Goal: Obtain resource: Download file/media

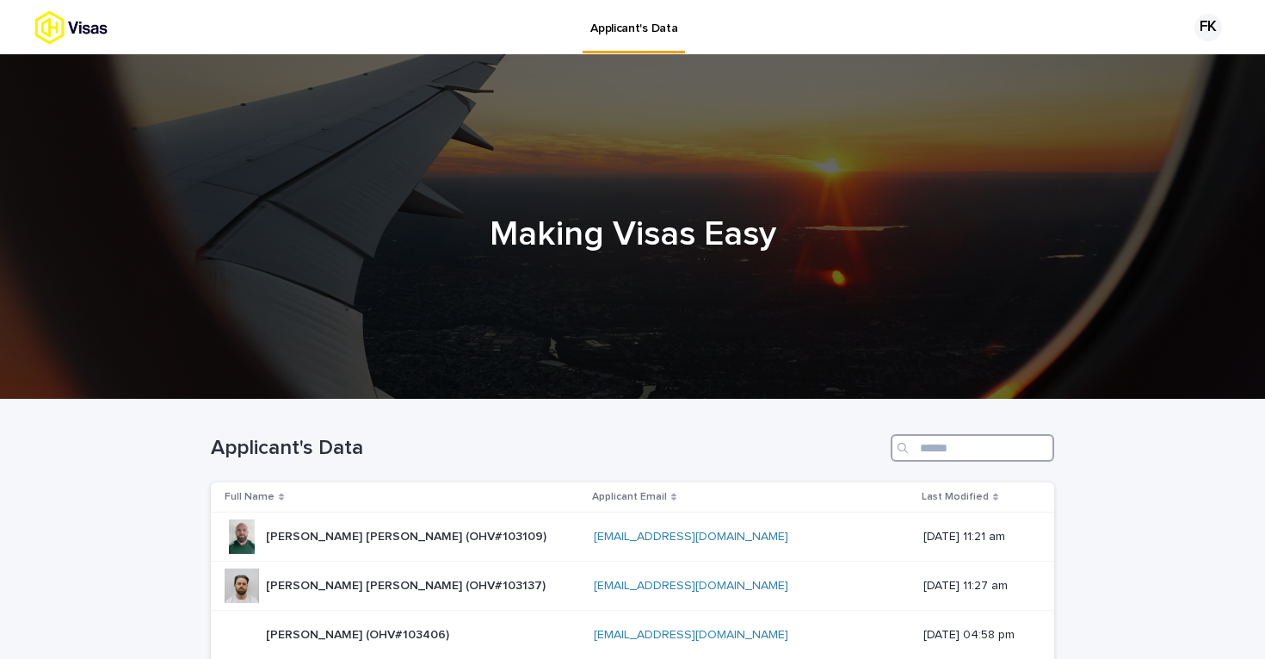
click at [944, 448] on input "Search" at bounding box center [973, 448] width 164 height 28
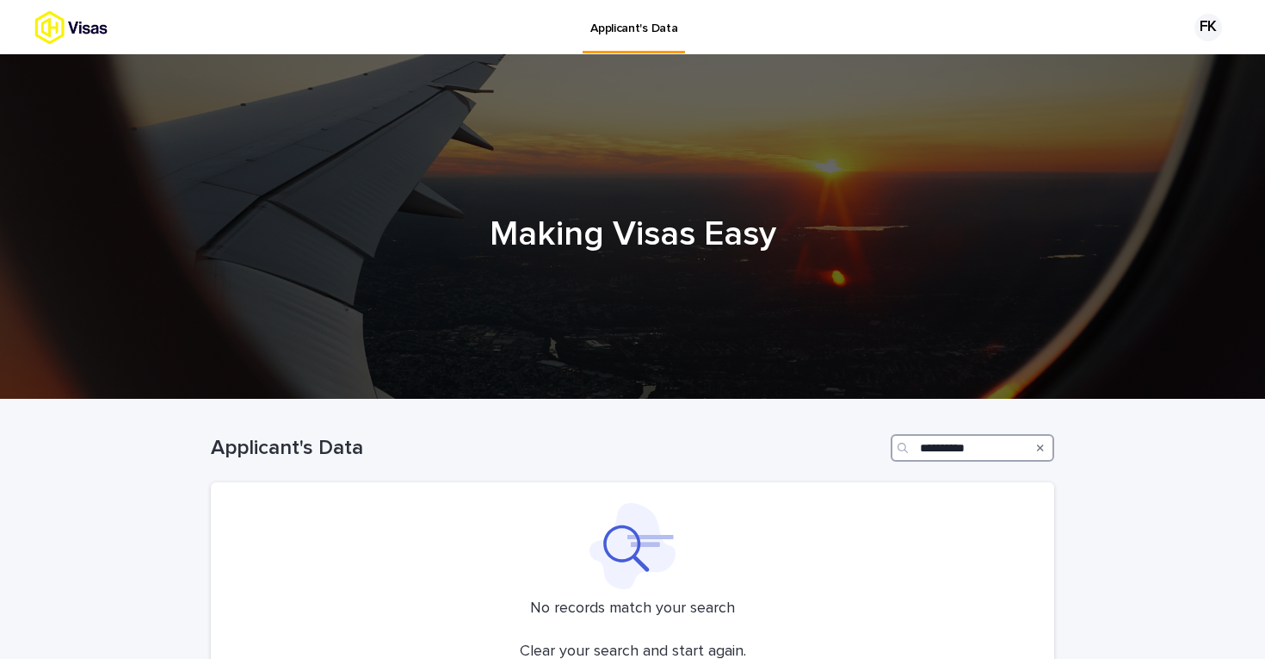
drag, startPoint x: 988, startPoint y: 449, endPoint x: 699, endPoint y: 415, distance: 291.3
click at [699, 415] on div "**********" at bounding box center [633, 440] width 844 height 83
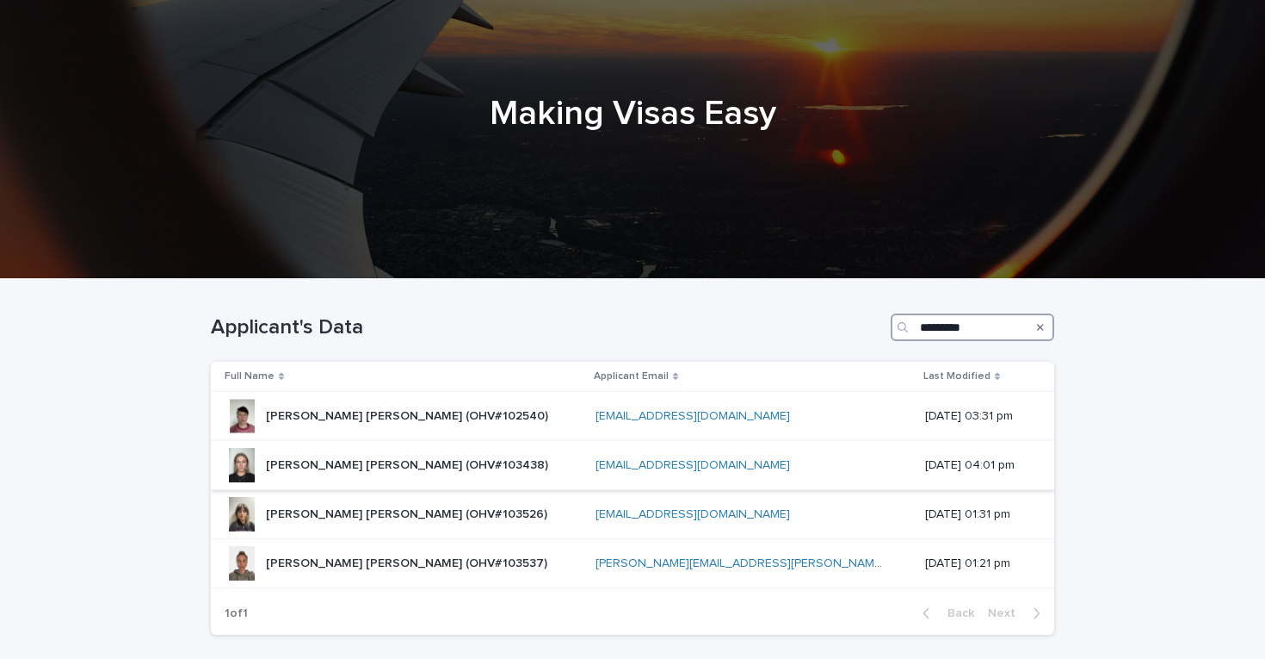
scroll to position [129, 0]
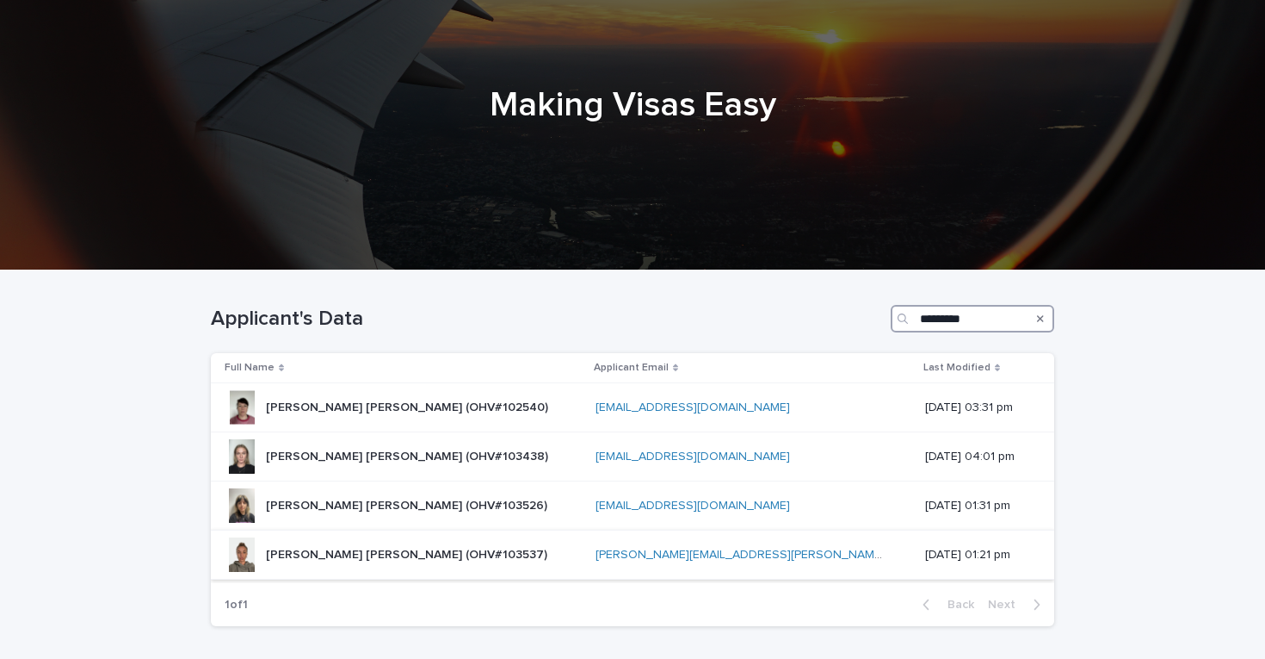
type input "*********"
click at [486, 560] on p "[PERSON_NAME] [PERSON_NAME] (OHV#103537)" at bounding box center [408, 553] width 285 height 18
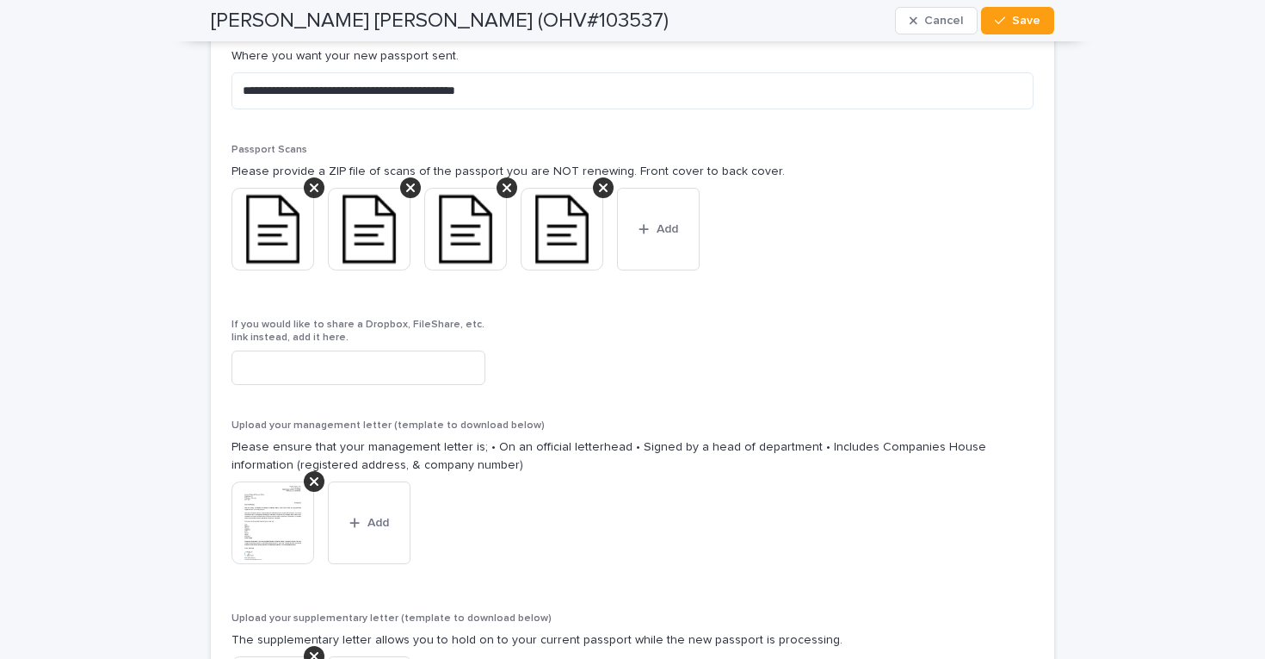
scroll to position [3316, 0]
click at [301, 233] on img at bounding box center [273, 228] width 83 height 83
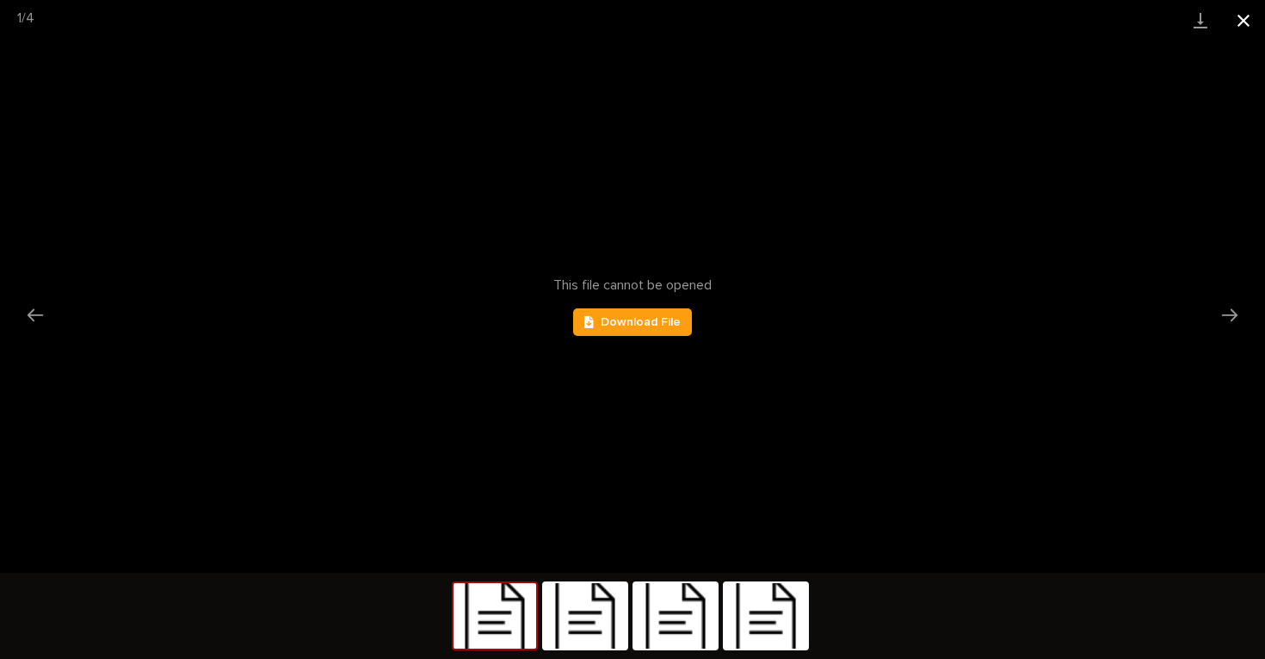
click at [1250, 18] on button "Close gallery" at bounding box center [1243, 20] width 43 height 40
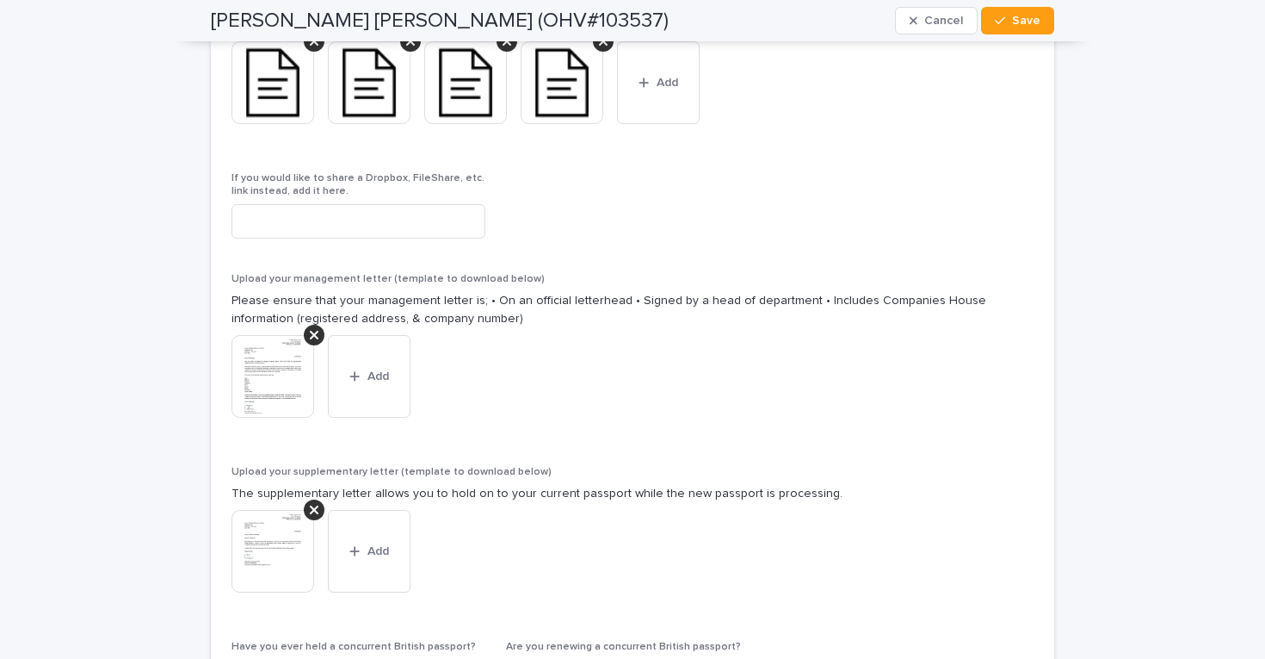
scroll to position [3485, 0]
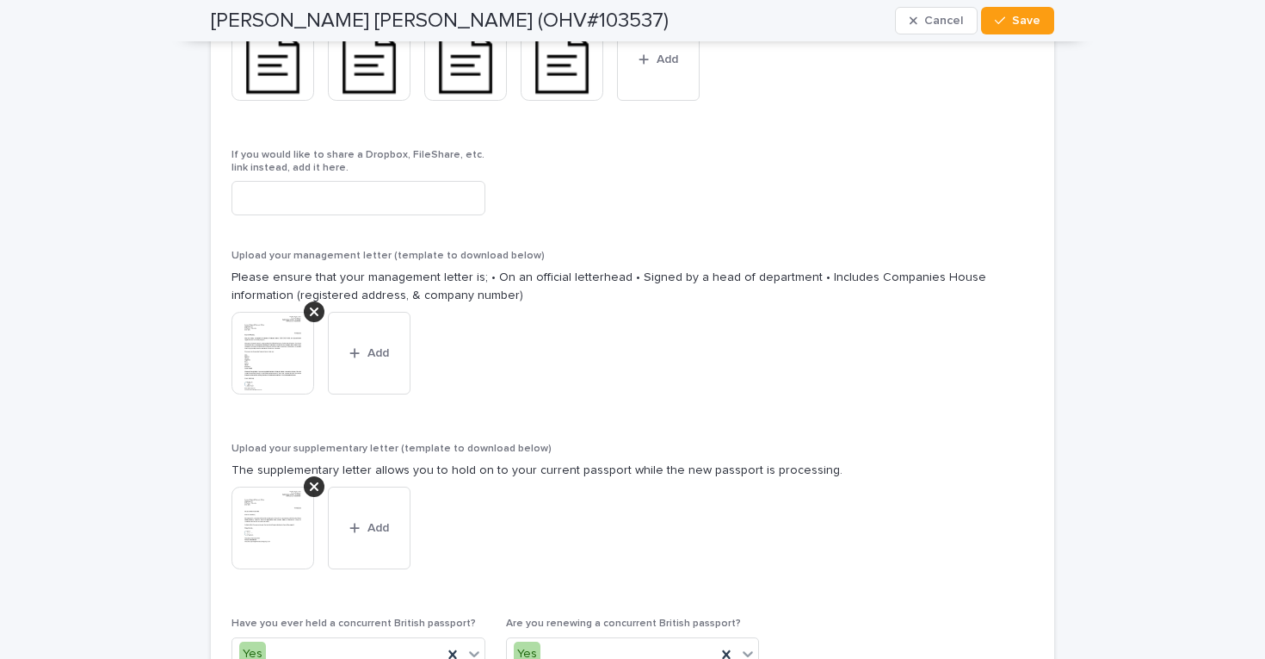
click at [275, 369] on img at bounding box center [273, 353] width 83 height 83
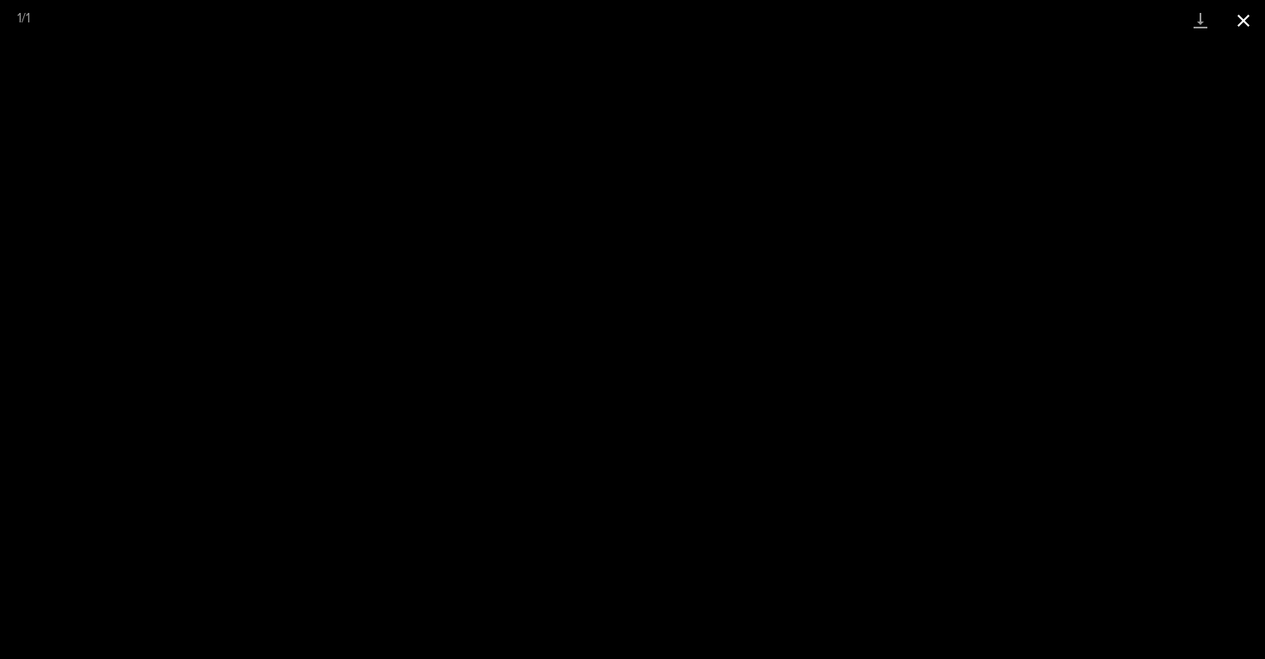
click at [1248, 18] on button "Close gallery" at bounding box center [1243, 20] width 43 height 40
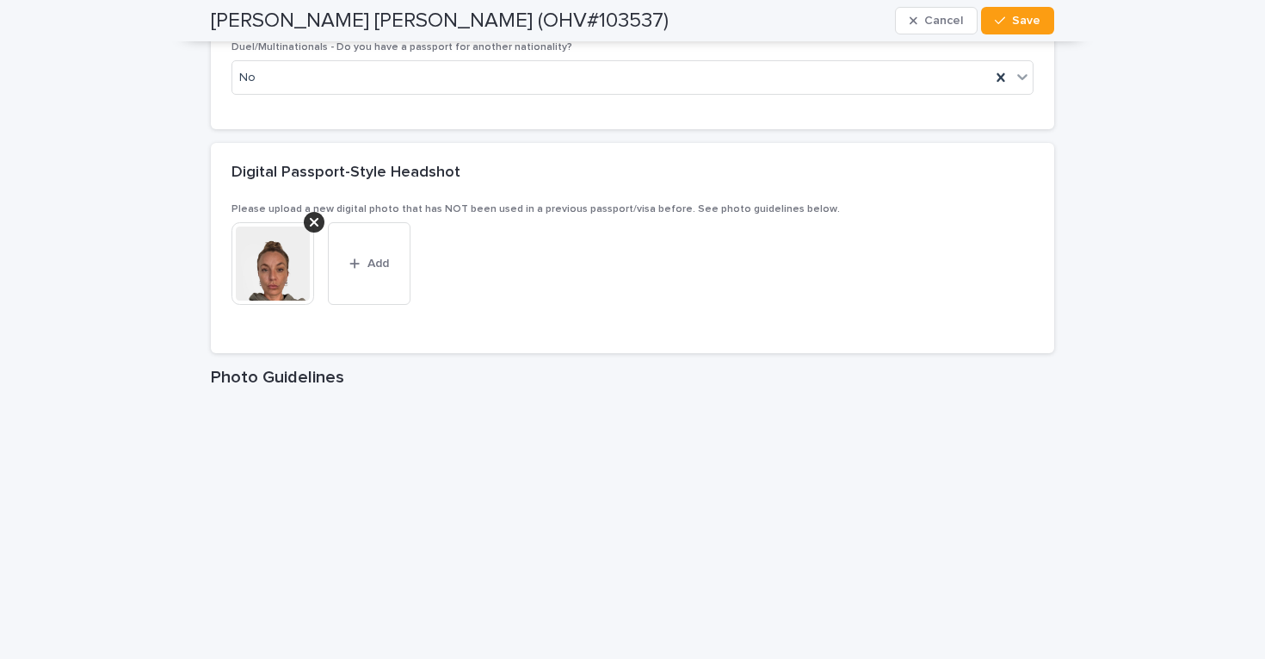
scroll to position [2361, 0]
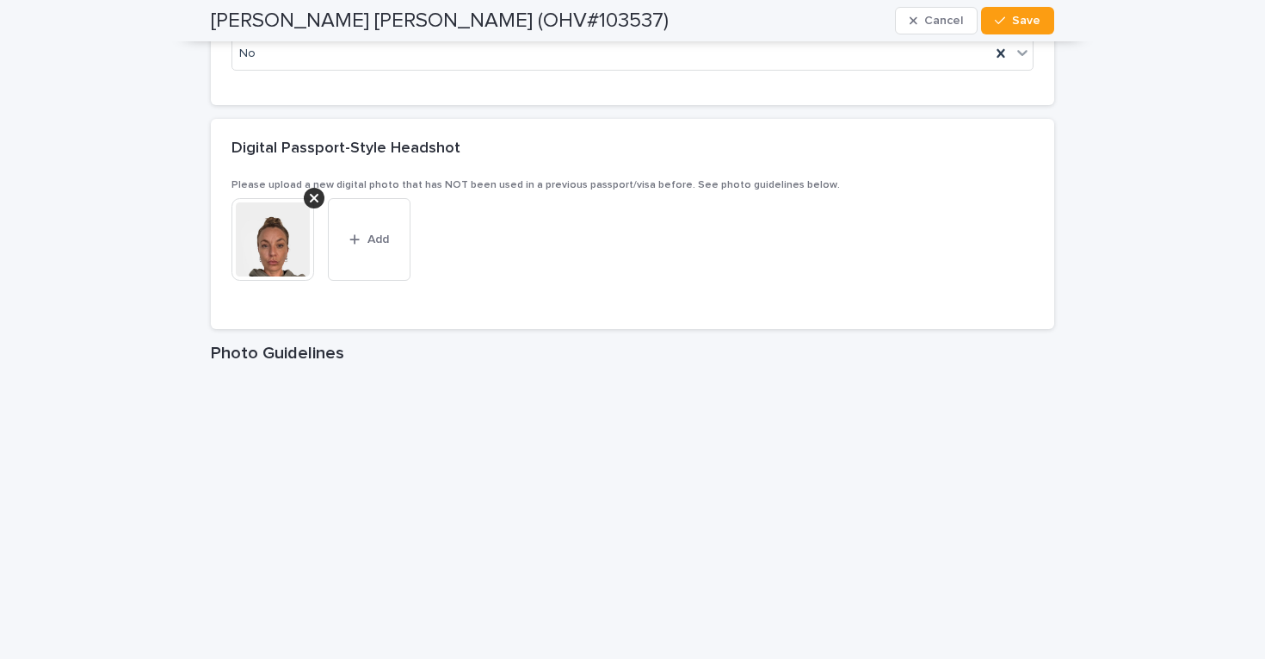
click at [275, 247] on img at bounding box center [273, 239] width 83 height 83
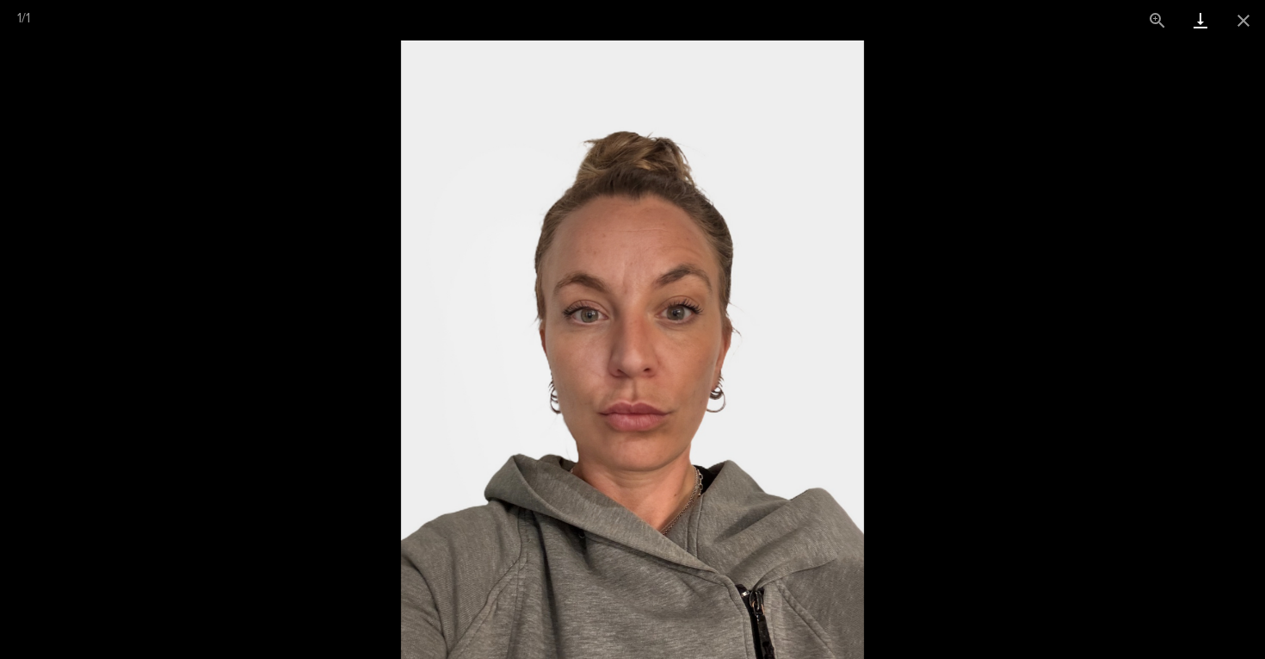
click at [1199, 22] on link "Download" at bounding box center [1200, 20] width 43 height 40
click at [1195, 20] on link "Download" at bounding box center [1200, 20] width 43 height 40
click at [1245, 22] on button "Close gallery" at bounding box center [1243, 20] width 43 height 40
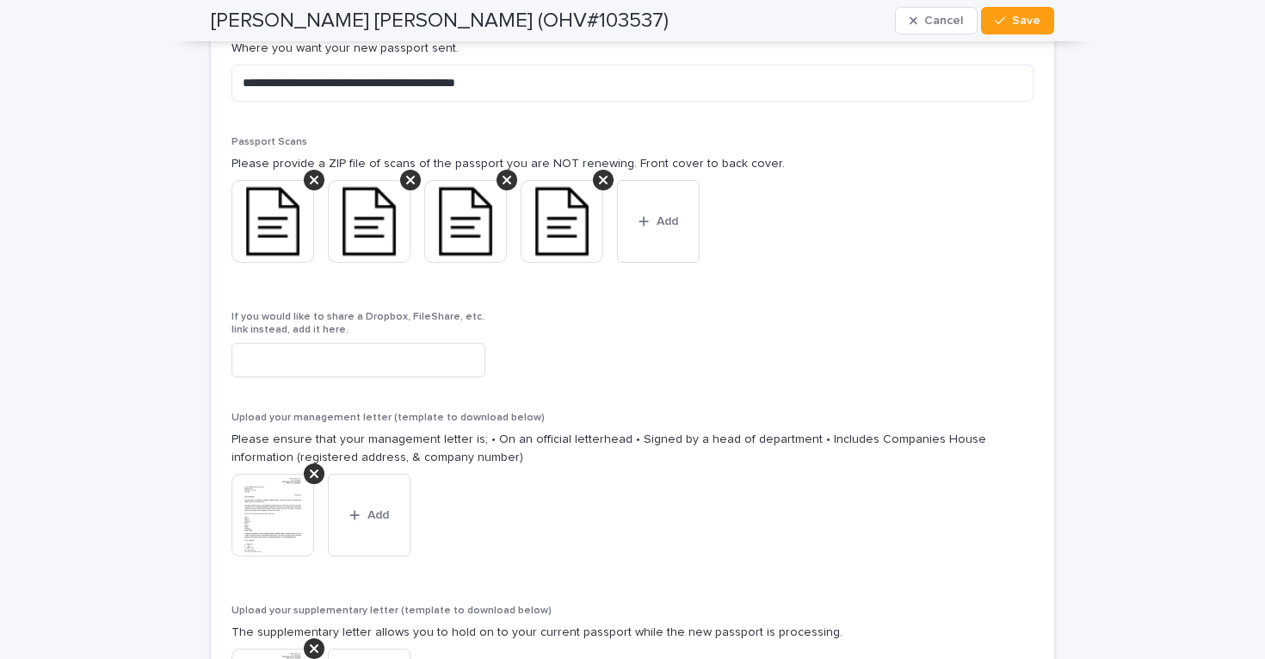
scroll to position [3310, 0]
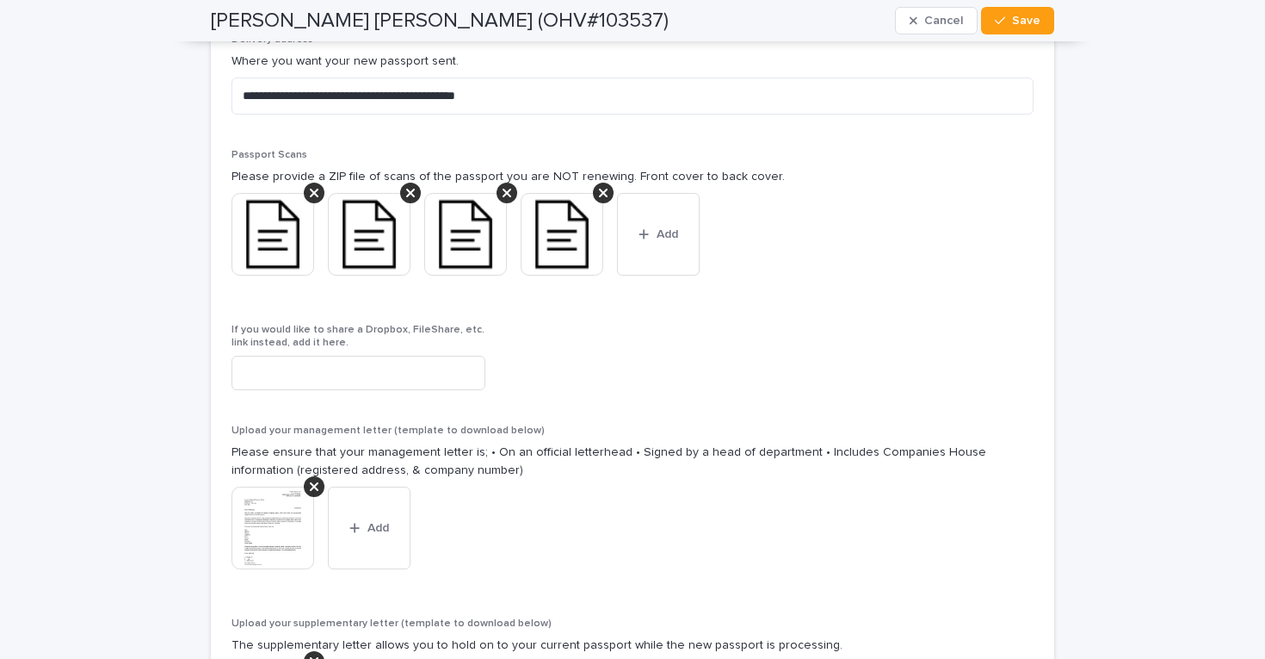
click at [267, 242] on img at bounding box center [273, 234] width 83 height 83
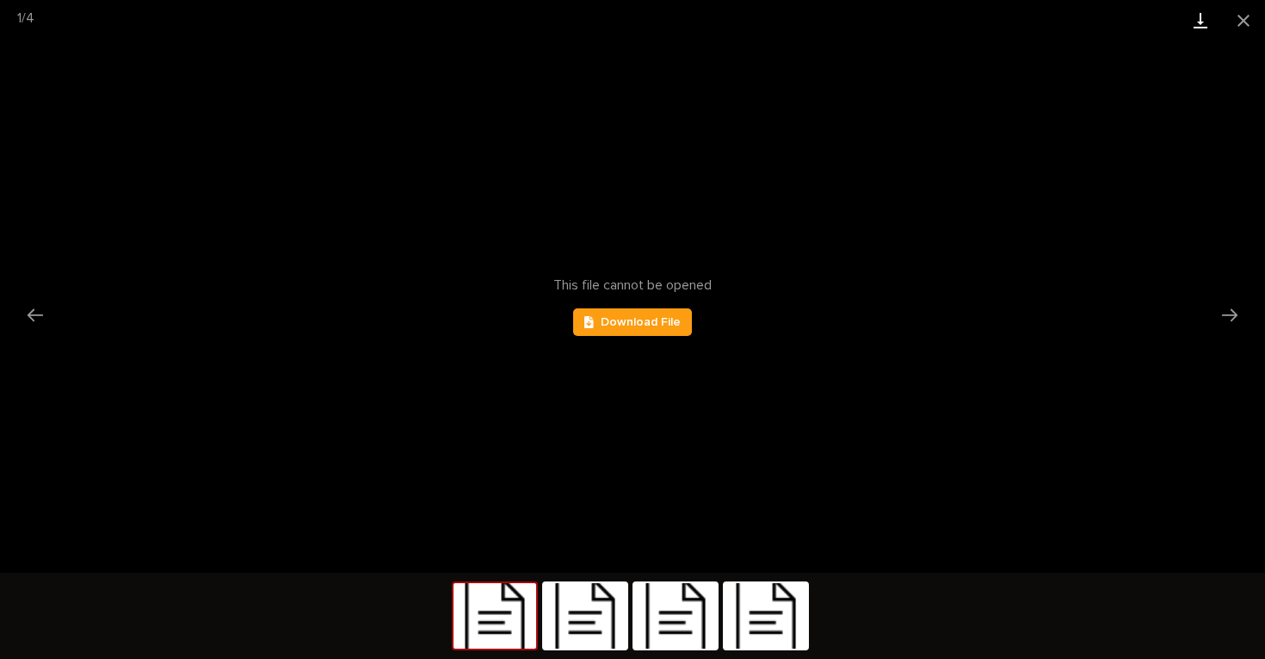
click at [1199, 18] on link "Download" at bounding box center [1200, 20] width 43 height 40
click at [1253, 22] on button "Close gallery" at bounding box center [1243, 20] width 43 height 40
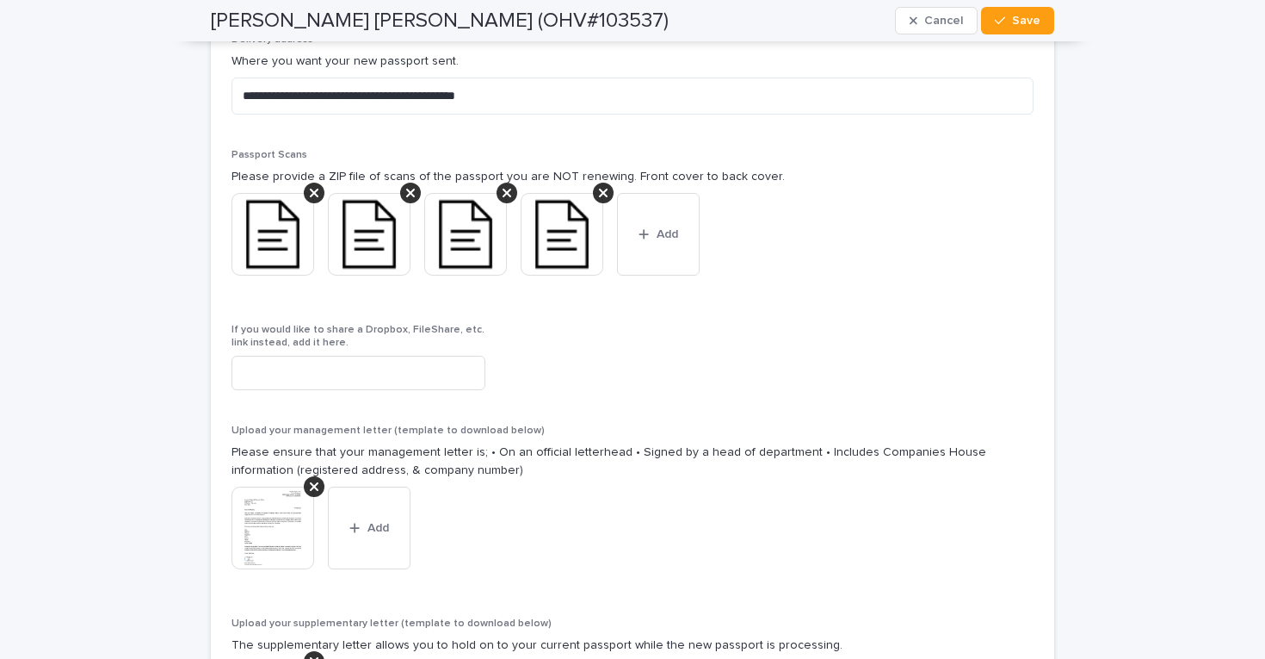
click at [367, 225] on img at bounding box center [369, 234] width 83 height 83
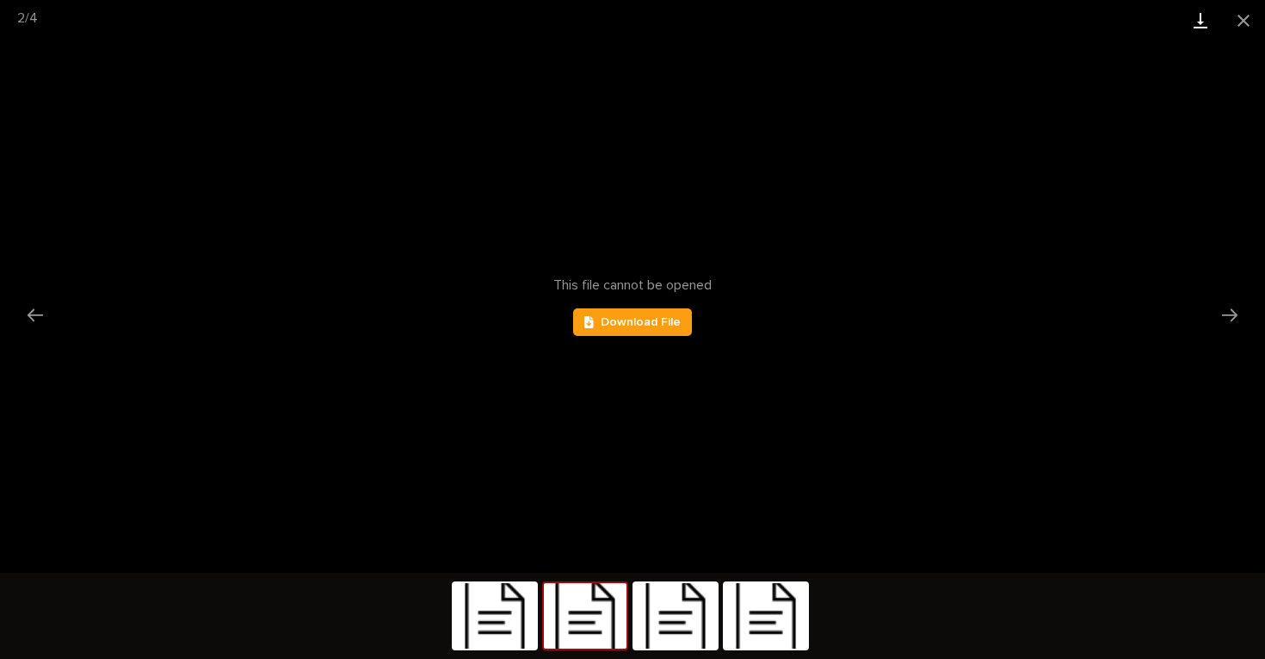
click at [1201, 20] on link "Download" at bounding box center [1200, 20] width 43 height 40
click at [1248, 15] on button "Close gallery" at bounding box center [1243, 20] width 43 height 40
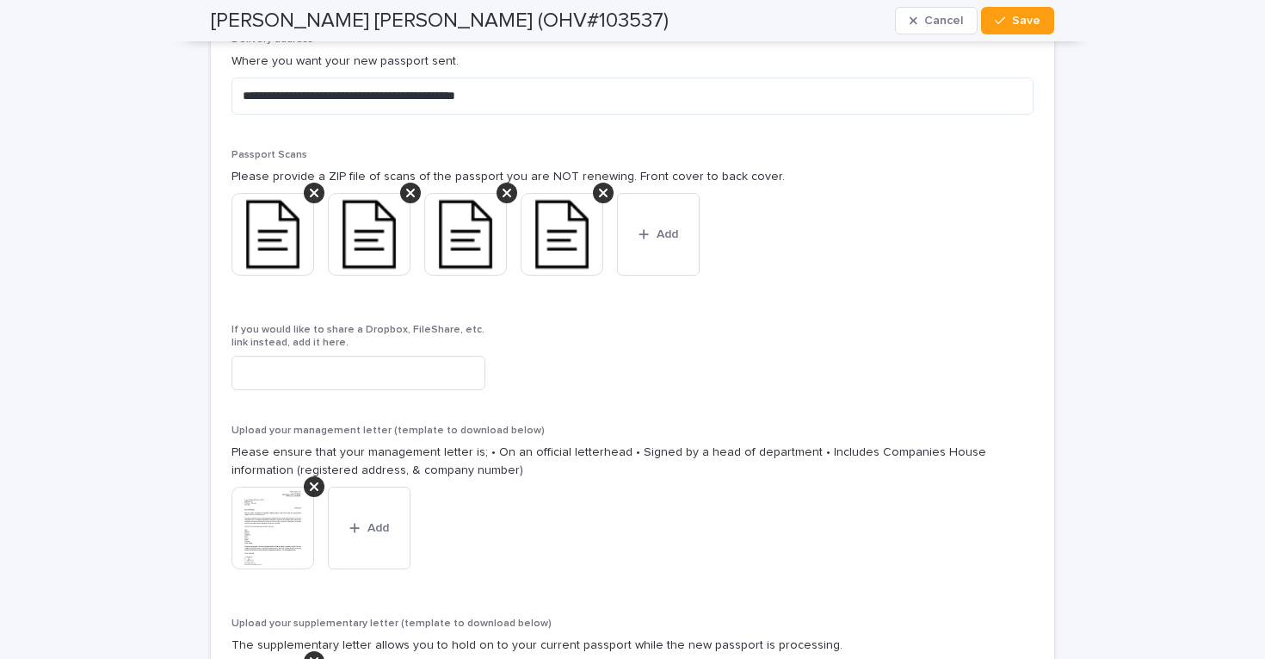
click at [483, 243] on img at bounding box center [465, 234] width 83 height 83
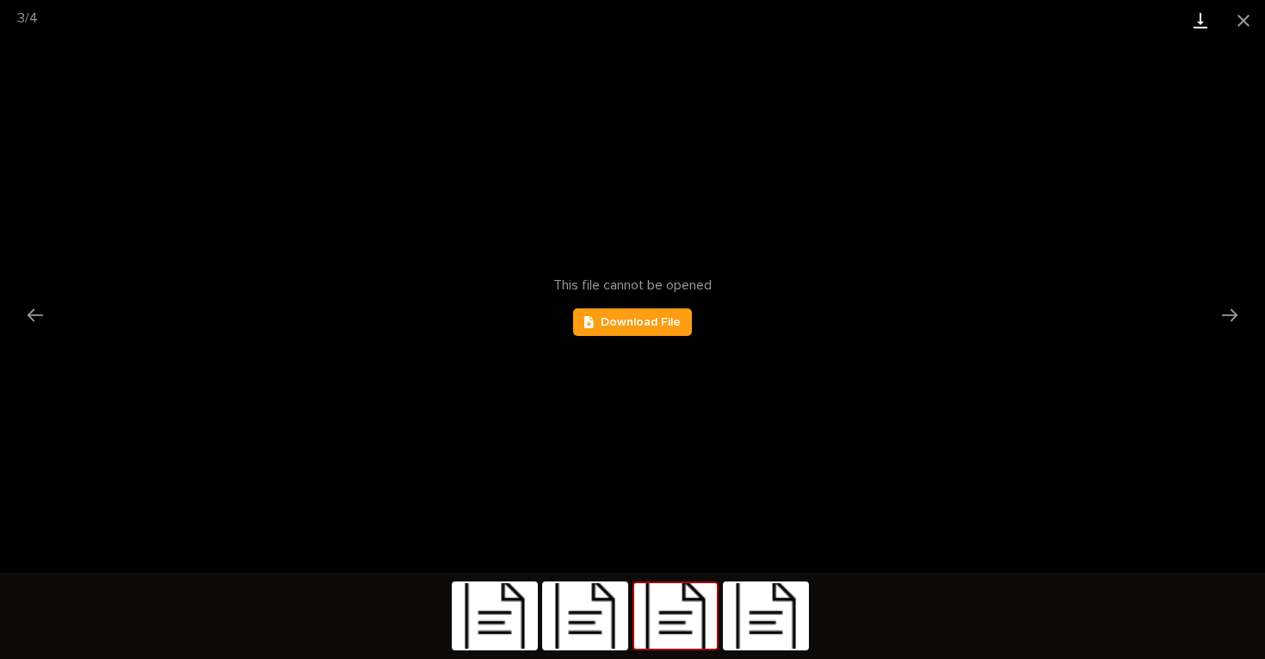
click at [1207, 23] on link "Download" at bounding box center [1200, 20] width 43 height 40
click at [1240, 24] on button "Close gallery" at bounding box center [1243, 20] width 43 height 40
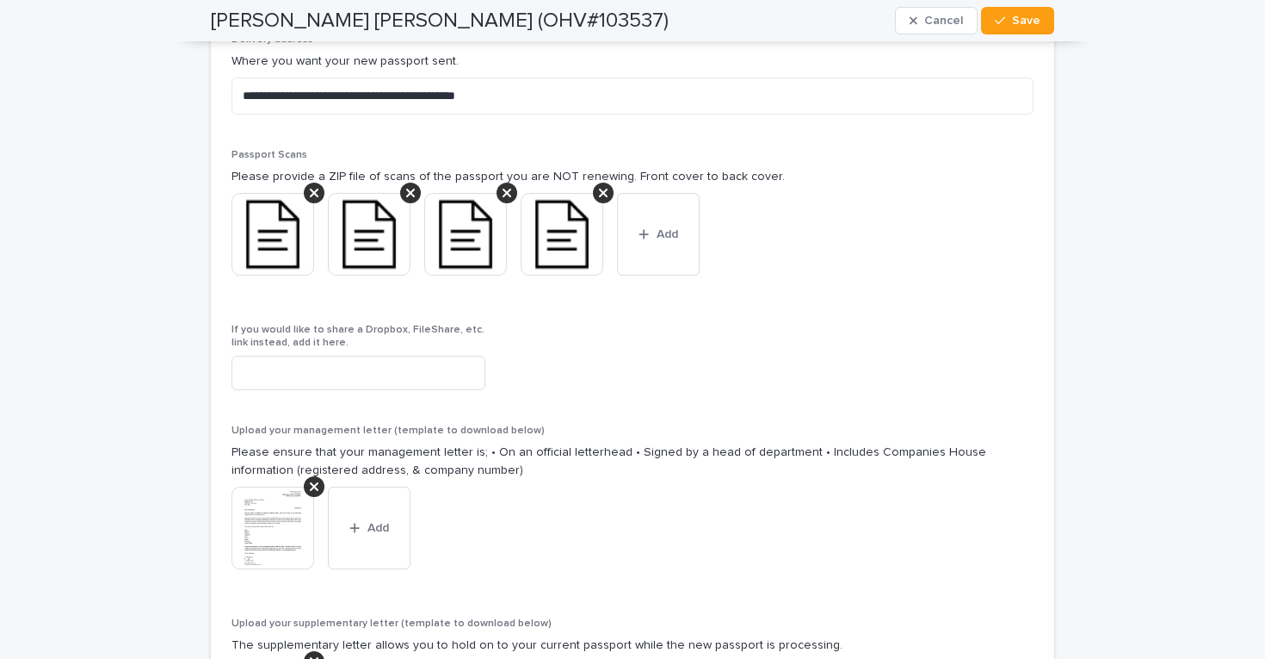
click at [570, 230] on img at bounding box center [562, 234] width 83 height 83
click at [579, 237] on img at bounding box center [562, 234] width 83 height 83
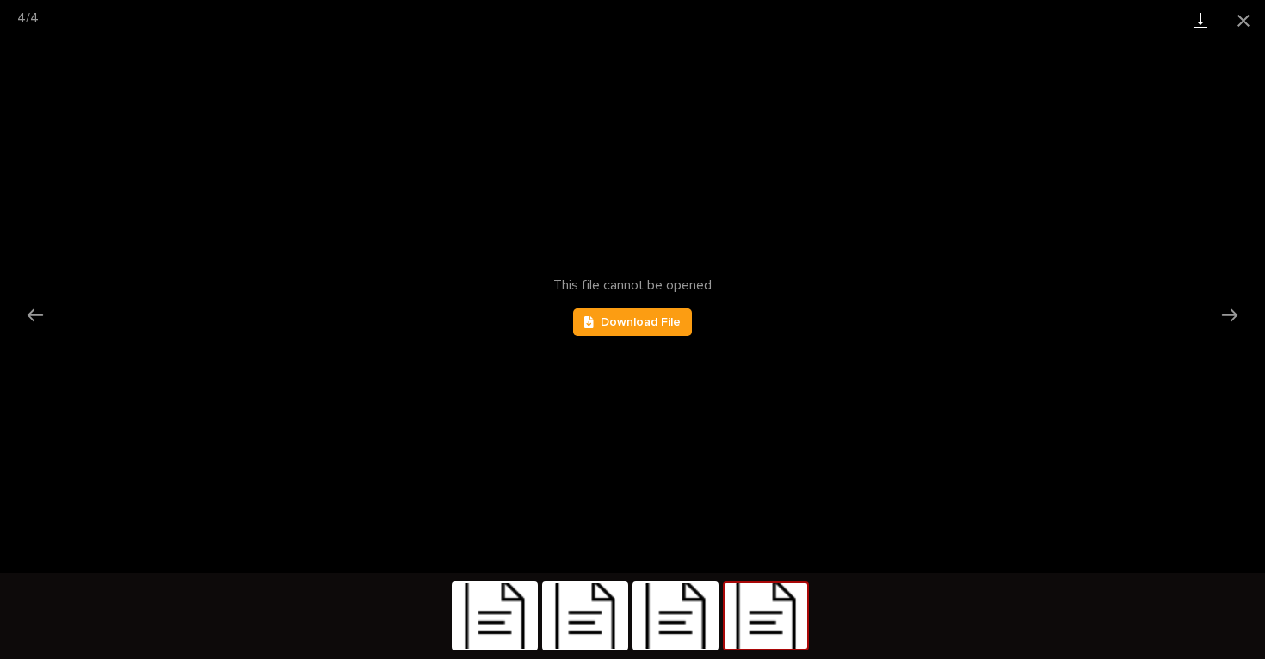
click at [1194, 23] on link "Download" at bounding box center [1200, 20] width 43 height 40
click at [1248, 19] on button "Close gallery" at bounding box center [1243, 20] width 43 height 40
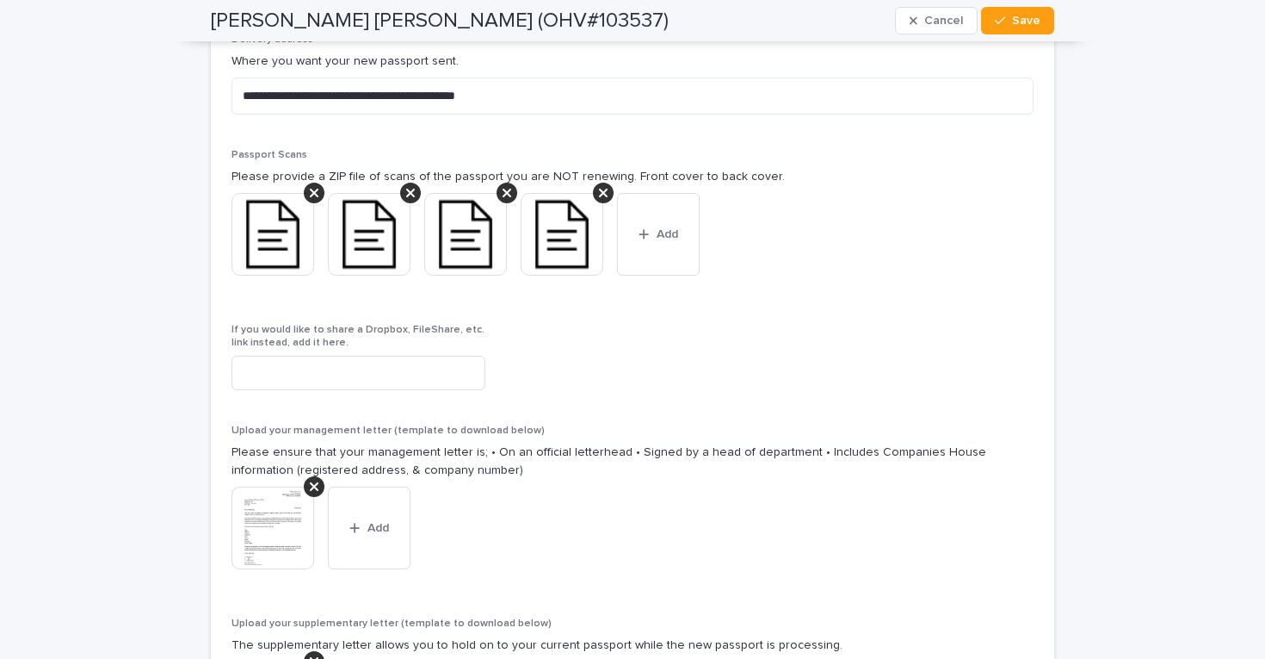
click at [280, 222] on img at bounding box center [273, 234] width 83 height 83
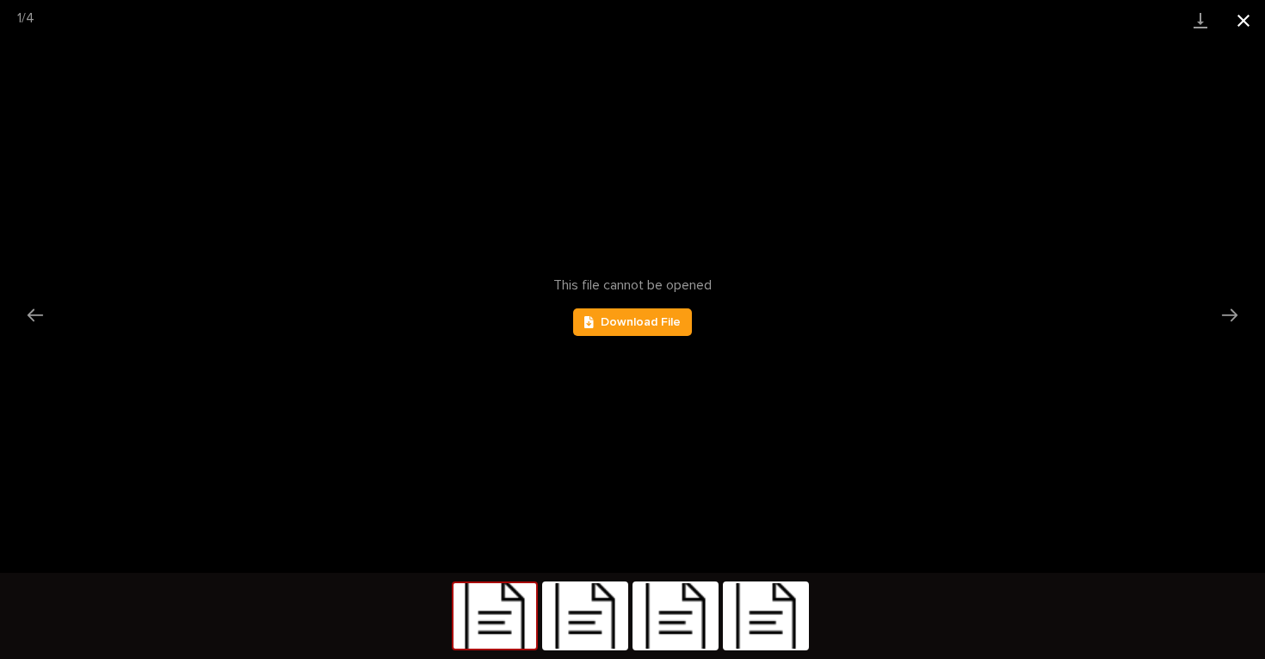
click at [1248, 21] on button "Close gallery" at bounding box center [1243, 20] width 43 height 40
